Goal: Task Accomplishment & Management: Use online tool/utility

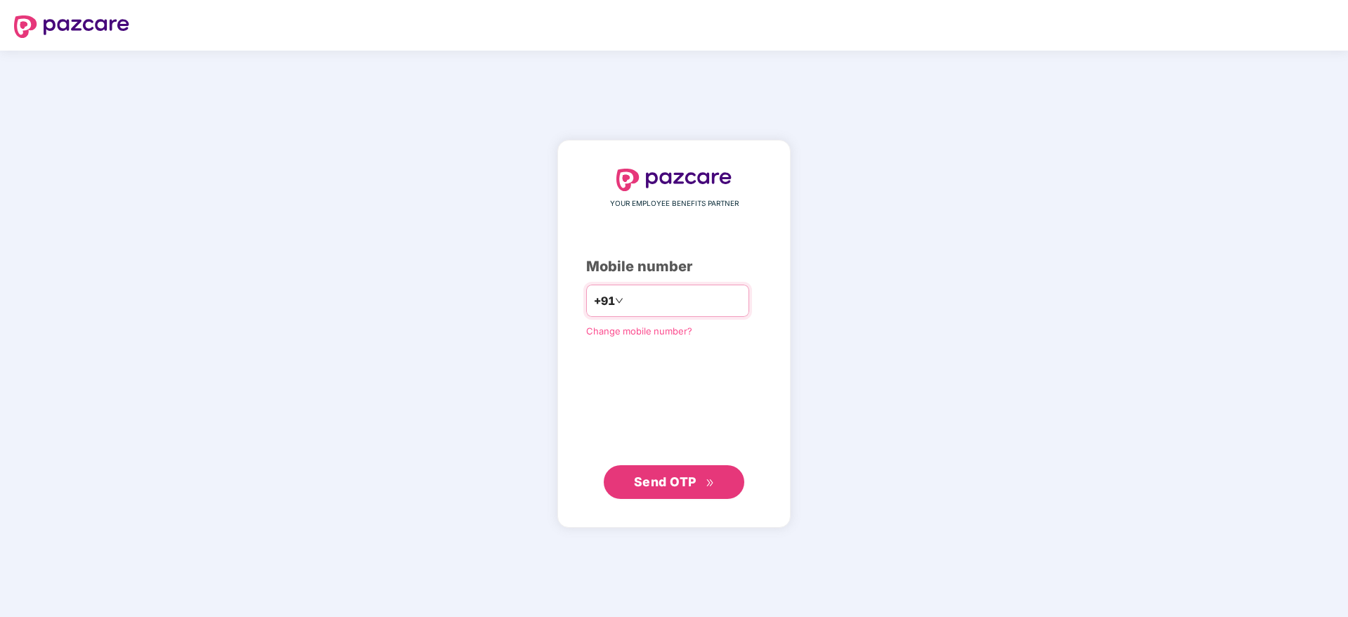
click at [626, 290] on input "number" at bounding box center [683, 301] width 115 height 22
type input "**********"
click at [682, 487] on span "Send OTP" at bounding box center [665, 481] width 63 height 15
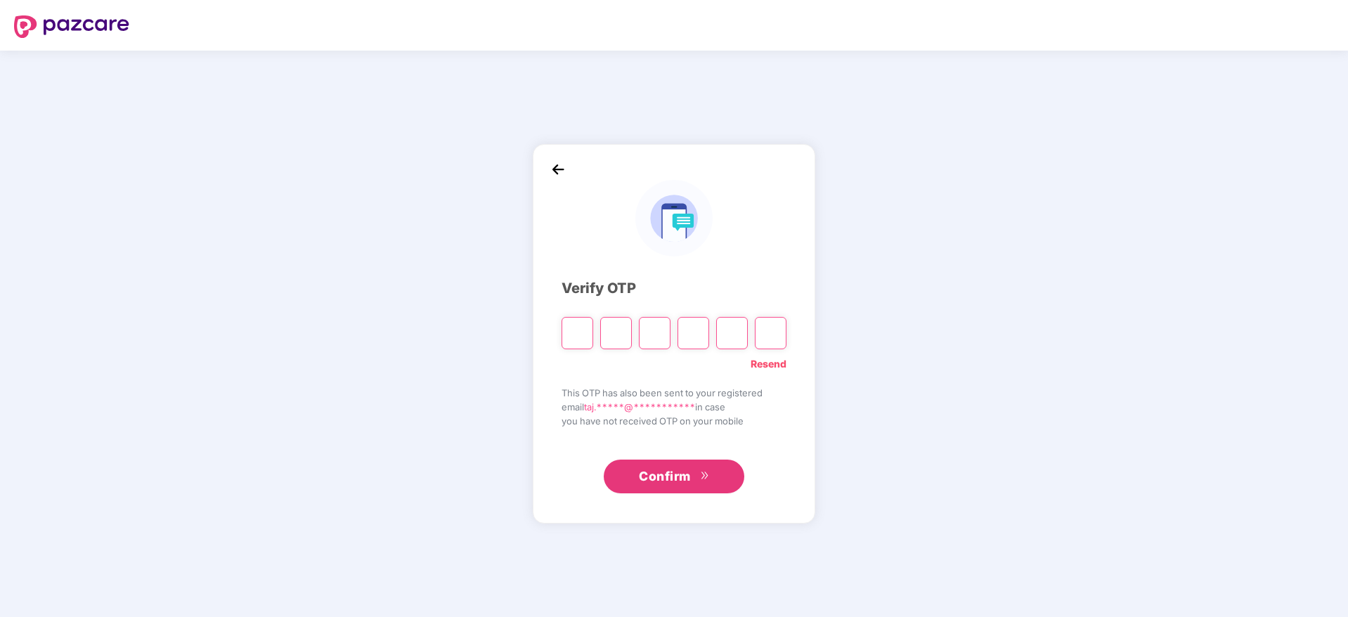
click at [575, 332] on input "Please enter verification code. Digit 1" at bounding box center [578, 333] width 32 height 32
type input "*"
click at [649, 336] on input "*" at bounding box center [655, 333] width 32 height 32
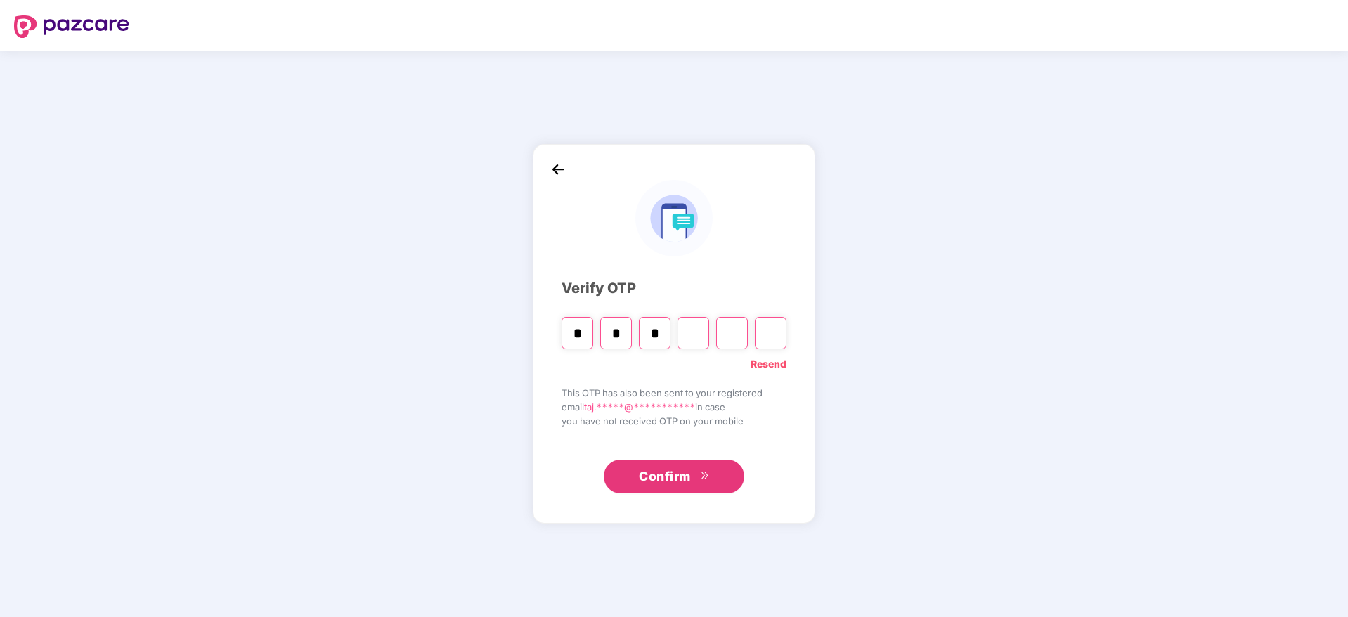
click at [657, 335] on input "*" at bounding box center [655, 333] width 32 height 32
click at [657, 335] on input "Digit 3" at bounding box center [655, 333] width 32 height 32
type input "*"
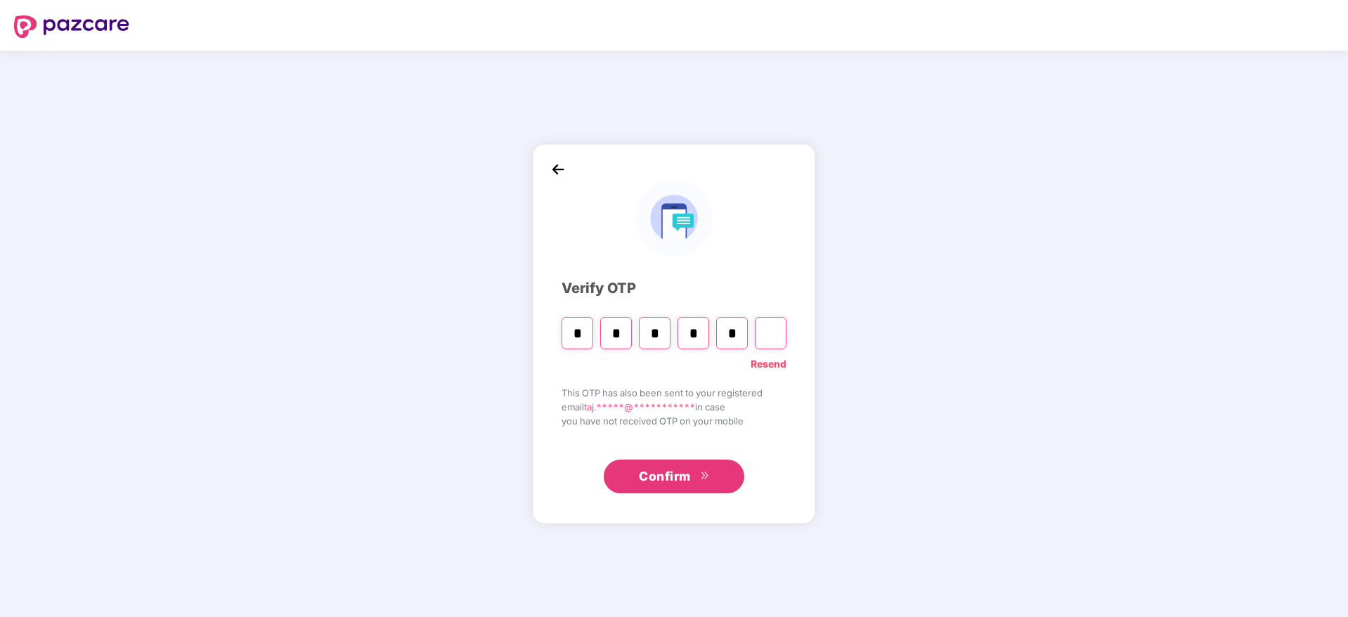
type input "*"
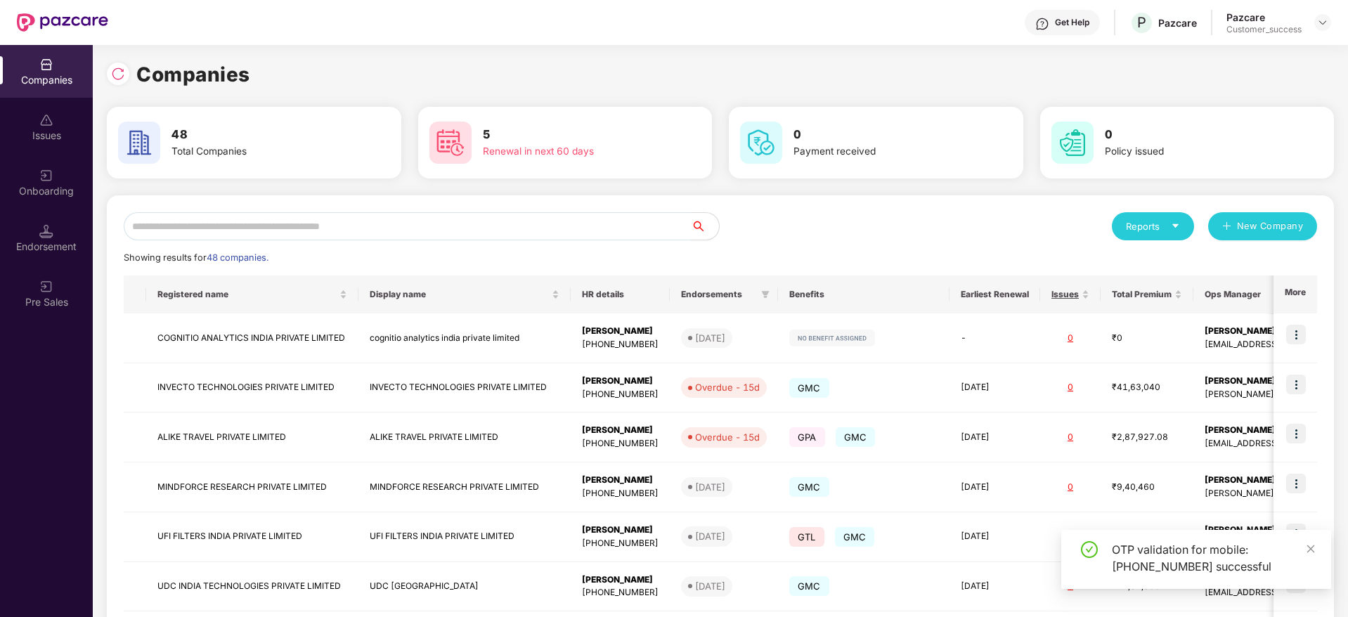
click at [261, 222] on input "text" at bounding box center [407, 226] width 567 height 28
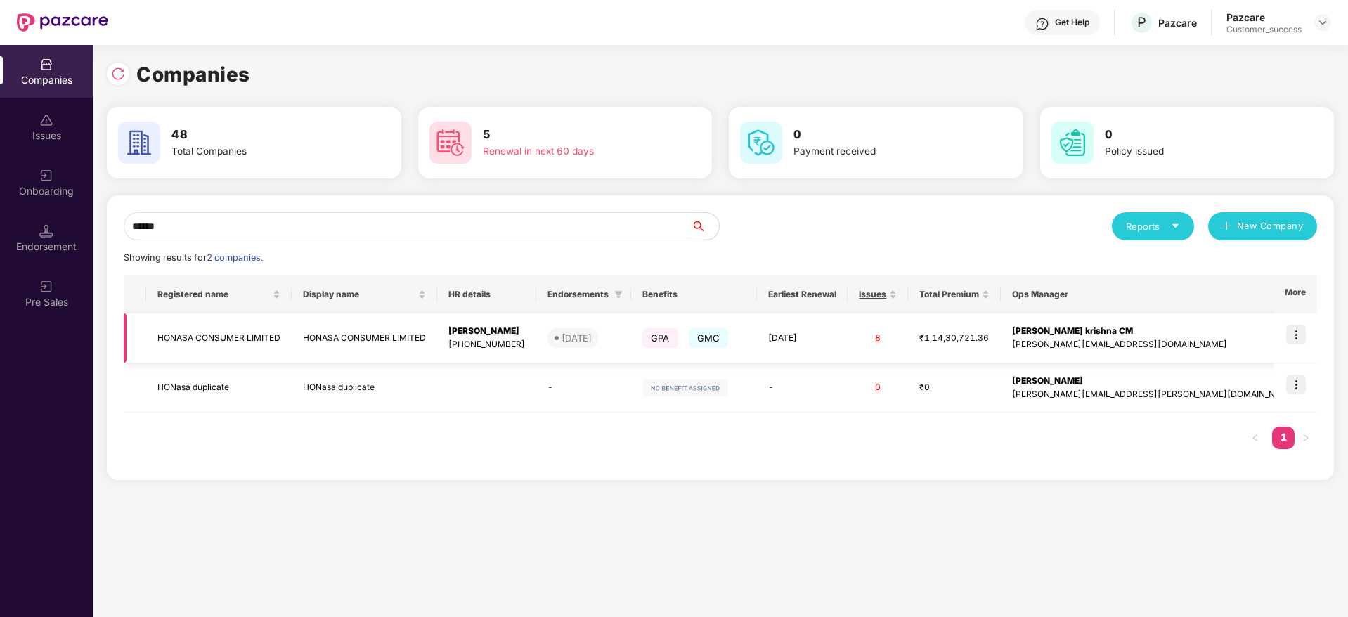
type input "******"
click at [1298, 330] on img at bounding box center [1296, 335] width 20 height 20
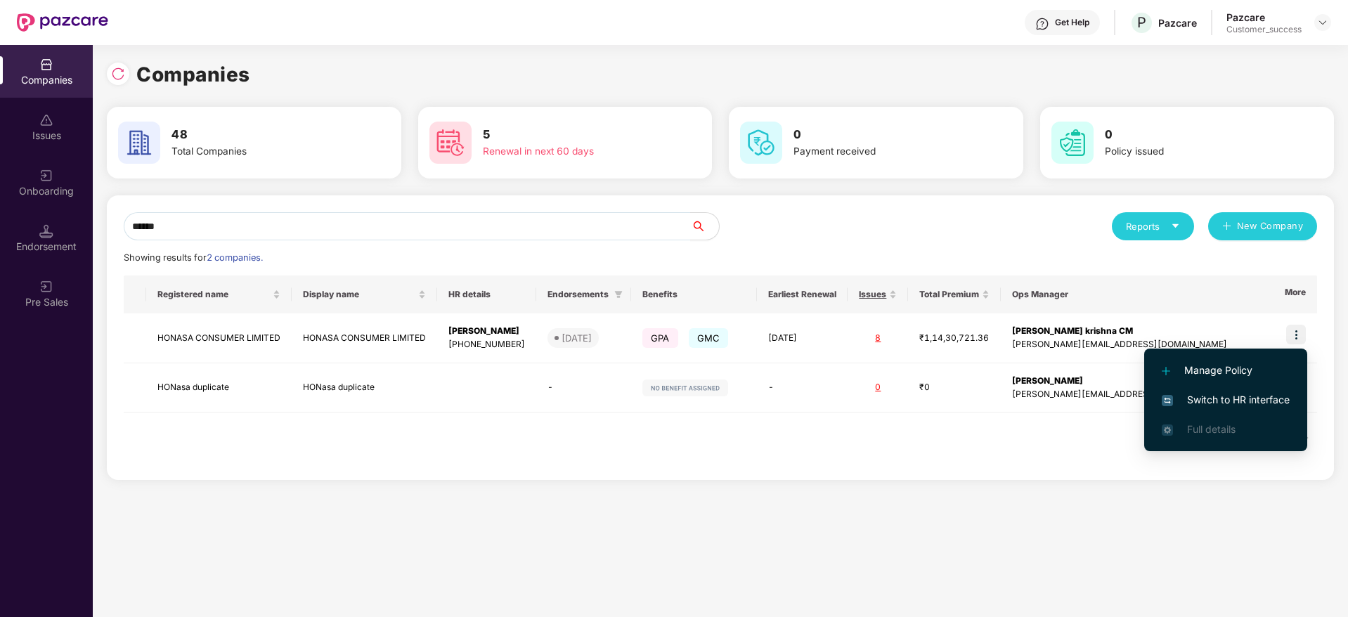
click at [1232, 397] on span "Switch to HR interface" at bounding box center [1226, 399] width 128 height 15
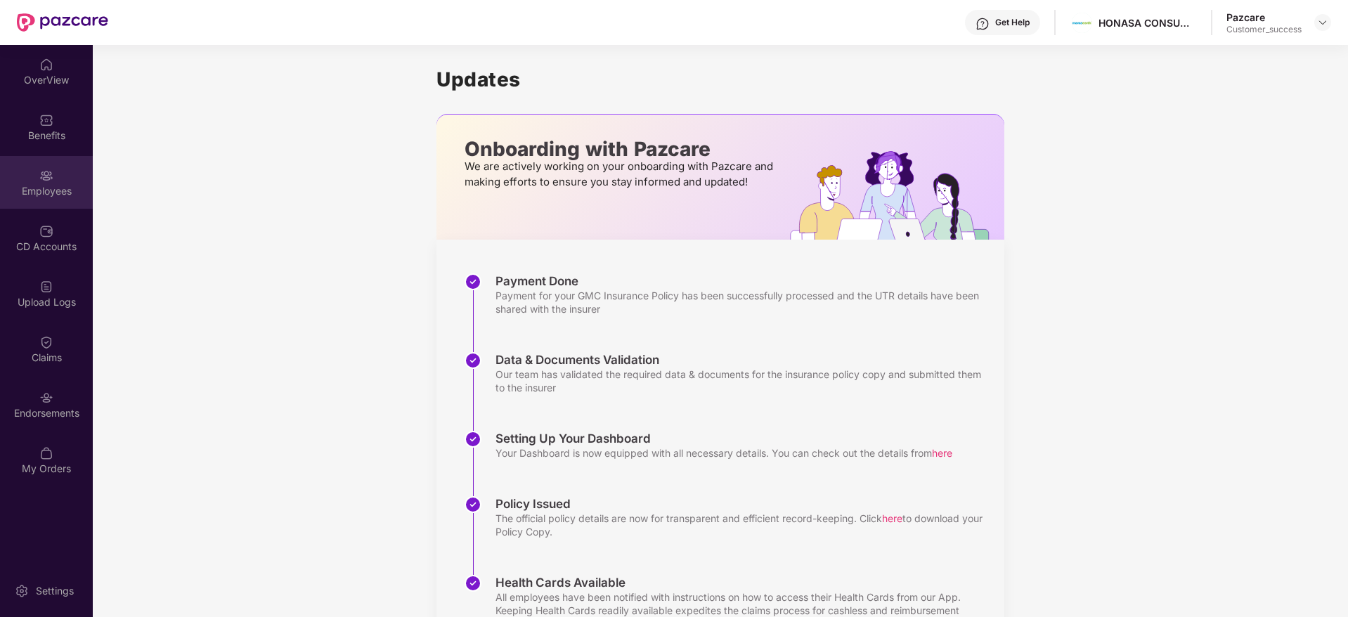
click at [47, 188] on div "Employees" at bounding box center [46, 191] width 93 height 14
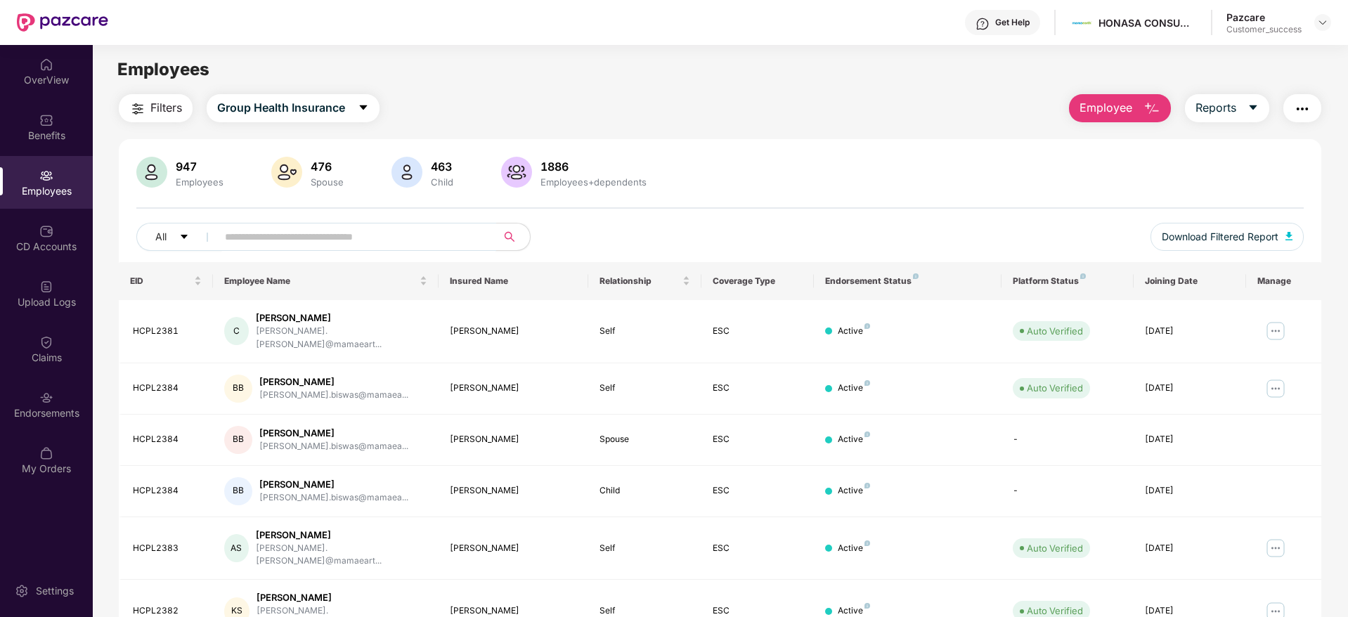
click at [365, 229] on input "text" at bounding box center [351, 236] width 252 height 21
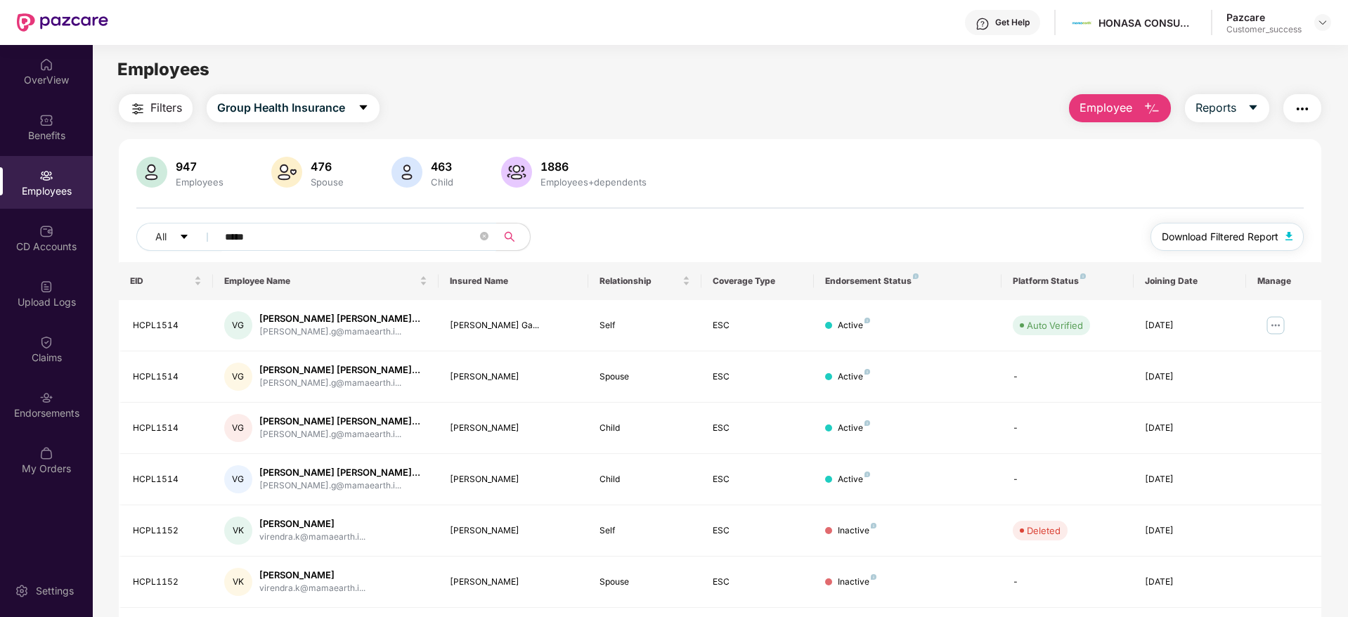
type input "*****"
click at [1217, 236] on span "Download Filtered Report" at bounding box center [1220, 236] width 117 height 15
